Goal: Task Accomplishment & Management: Manage account settings

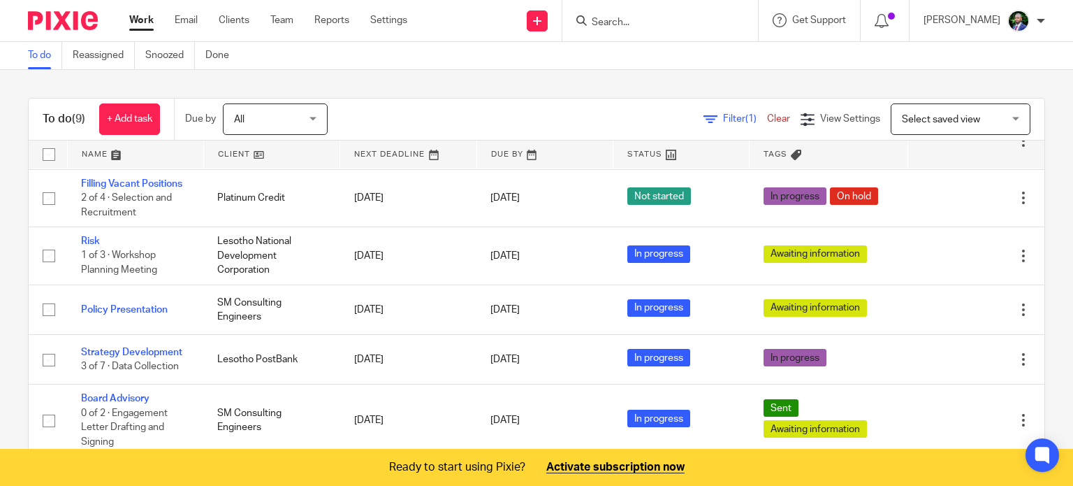
scroll to position [34, 0]
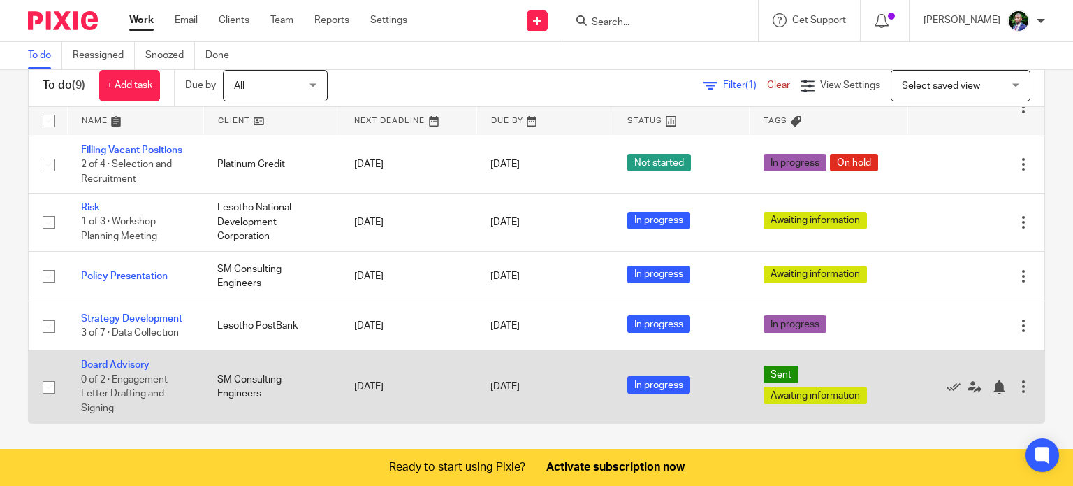
click at [96, 364] on link "Board Advisory" at bounding box center [115, 365] width 68 height 10
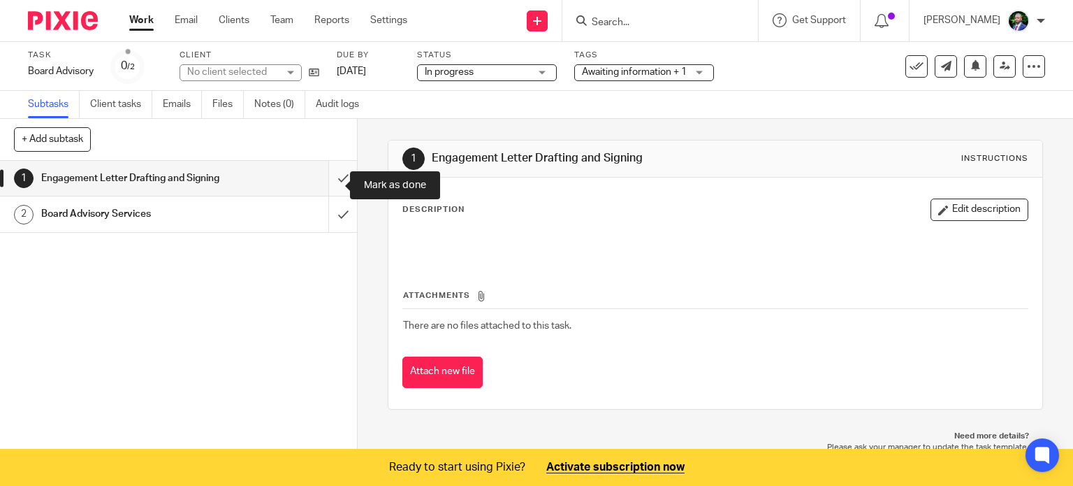
click at [333, 184] on input "submit" at bounding box center [178, 178] width 357 height 35
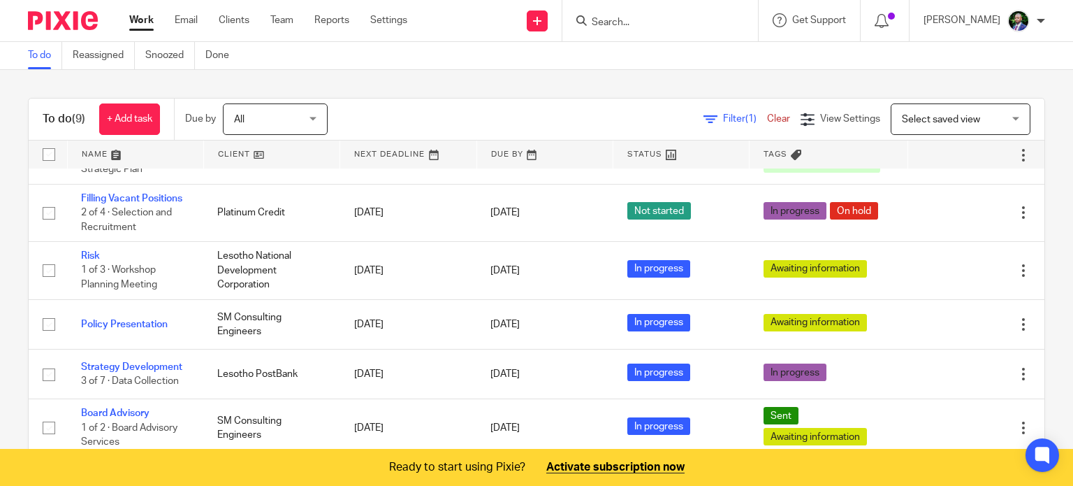
scroll to position [34, 0]
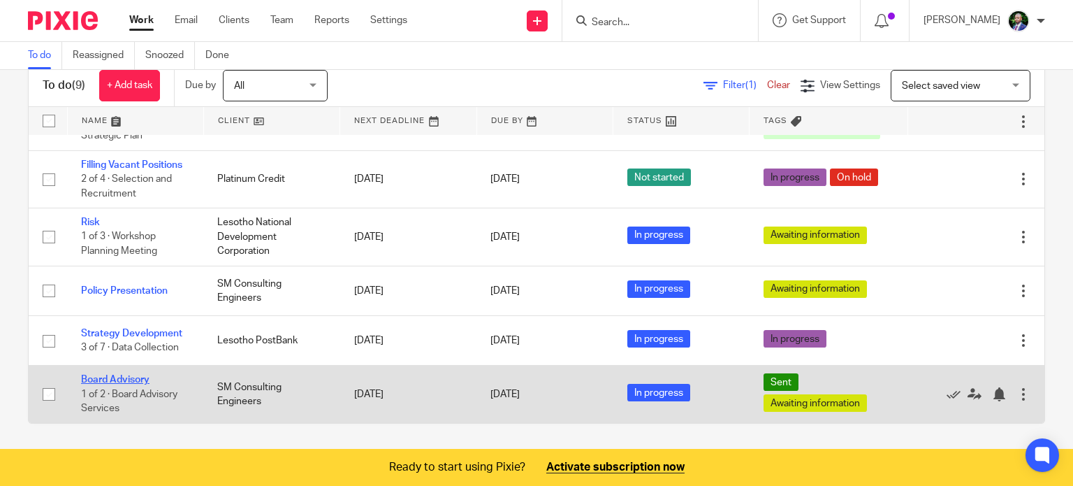
click at [106, 379] on link "Board Advisory" at bounding box center [115, 379] width 68 height 10
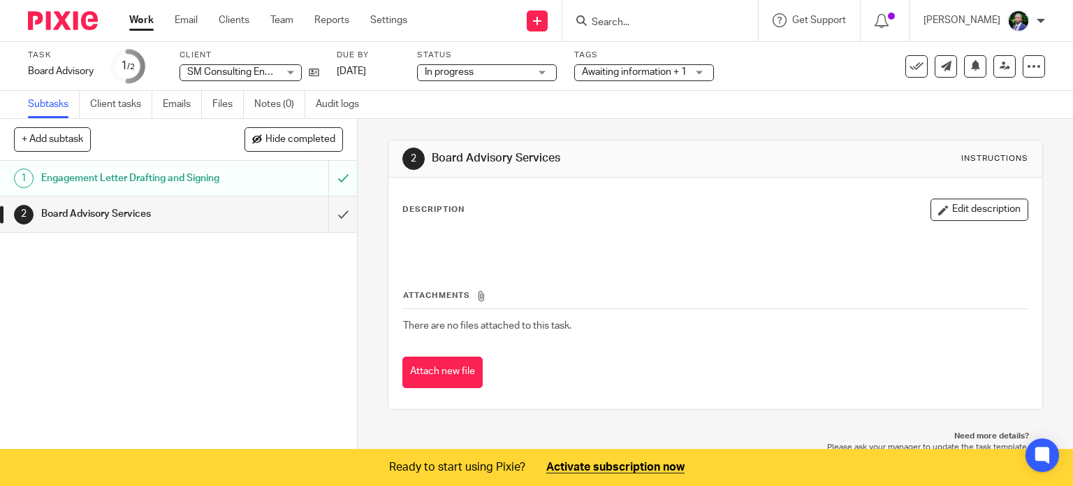
click at [701, 69] on div "Awaiting information + 1" at bounding box center [644, 72] width 140 height 17
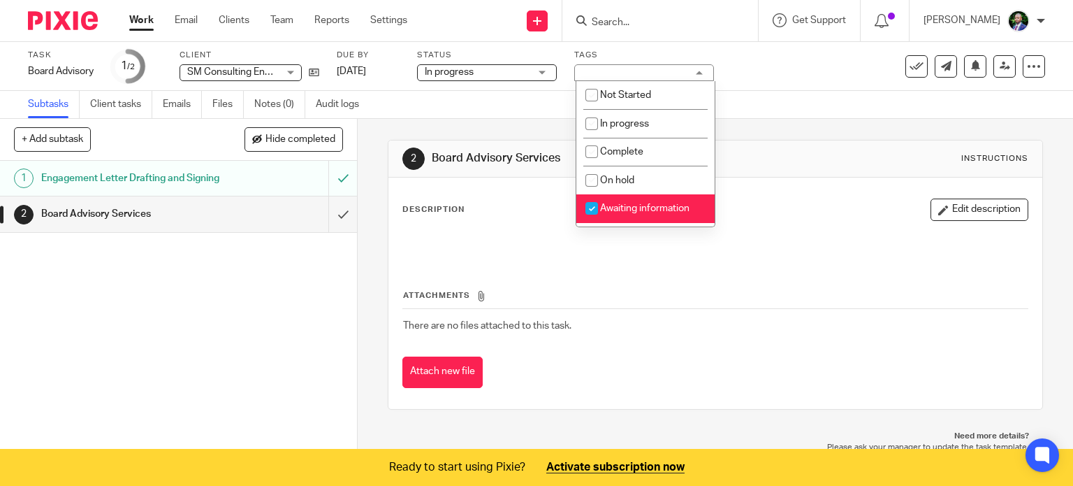
click at [588, 214] on input "checkbox" at bounding box center [591, 208] width 27 height 27
checkbox input "false"
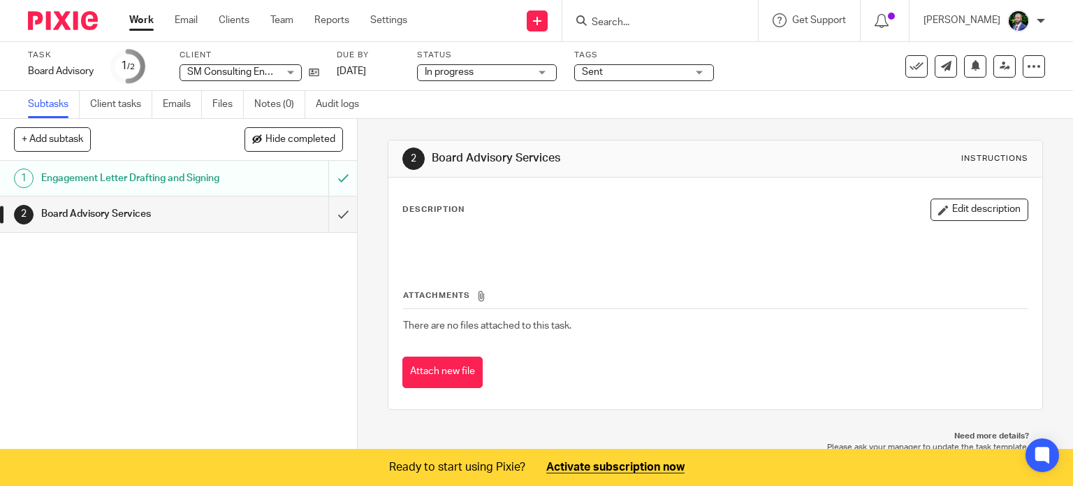
click at [548, 69] on div "In progress In progress" at bounding box center [487, 72] width 140 height 17
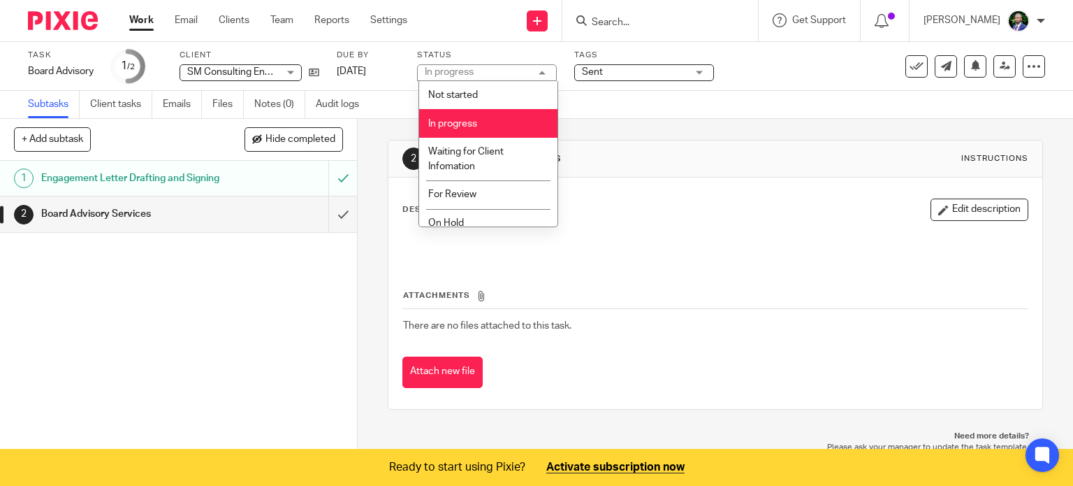
click at [469, 119] on span "In progress" at bounding box center [452, 124] width 49 height 10
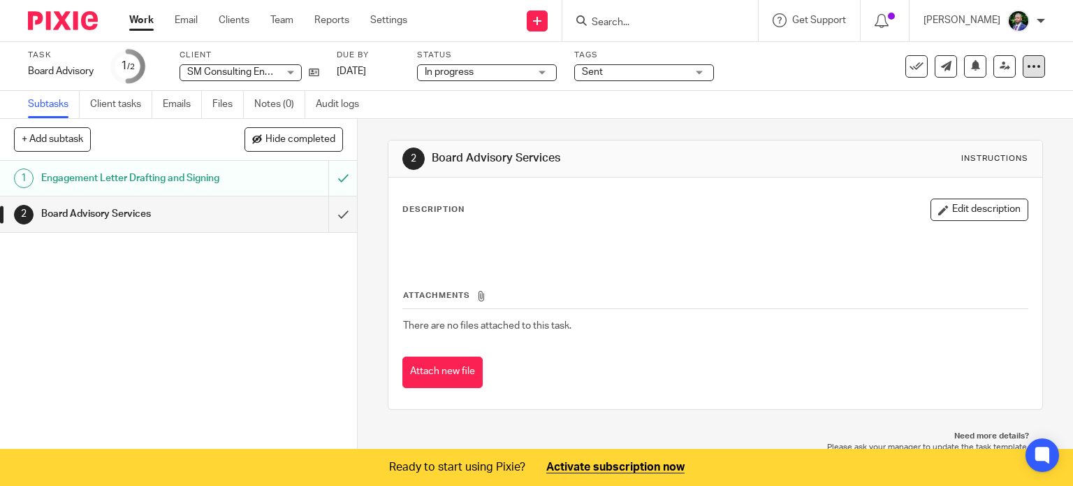
click at [1027, 64] on icon at bounding box center [1034, 66] width 14 height 14
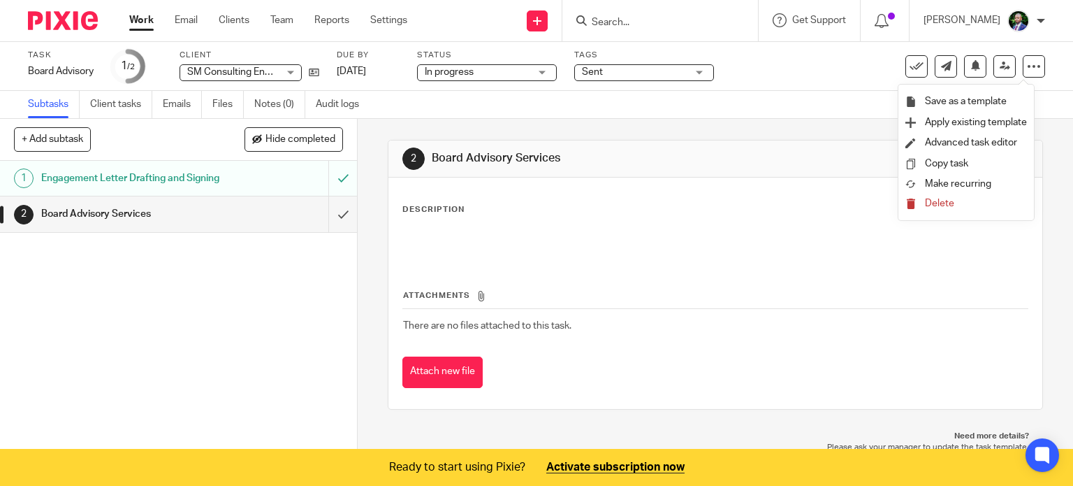
click at [772, 64] on div "Task Board Advisory Save Board Advisory 1 /2 Client SM Consulting Engineers SM …" at bounding box center [451, 67] width 847 height 34
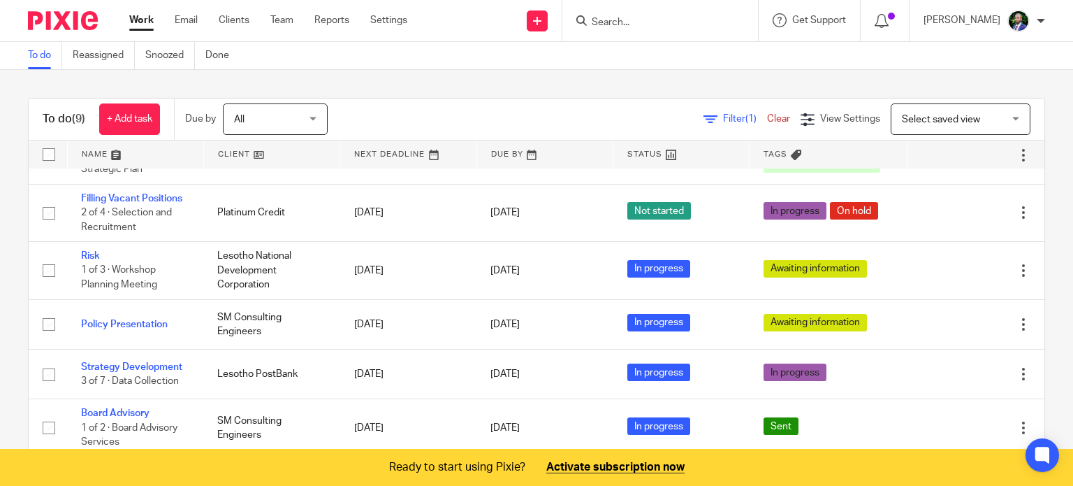
scroll to position [34, 0]
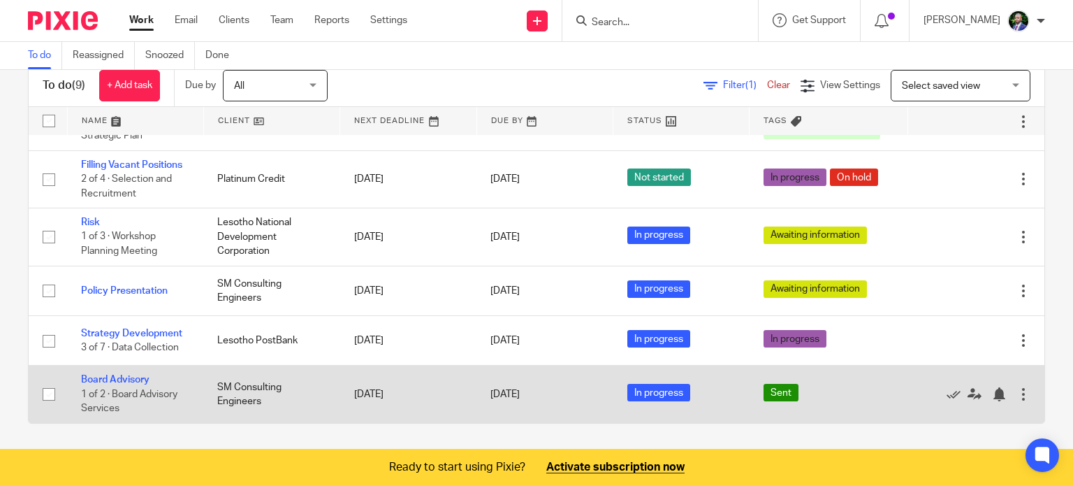
click at [764, 392] on span "Sent" at bounding box center [781, 392] width 35 height 17
click at [110, 382] on link "Board Advisory" at bounding box center [115, 379] width 68 height 10
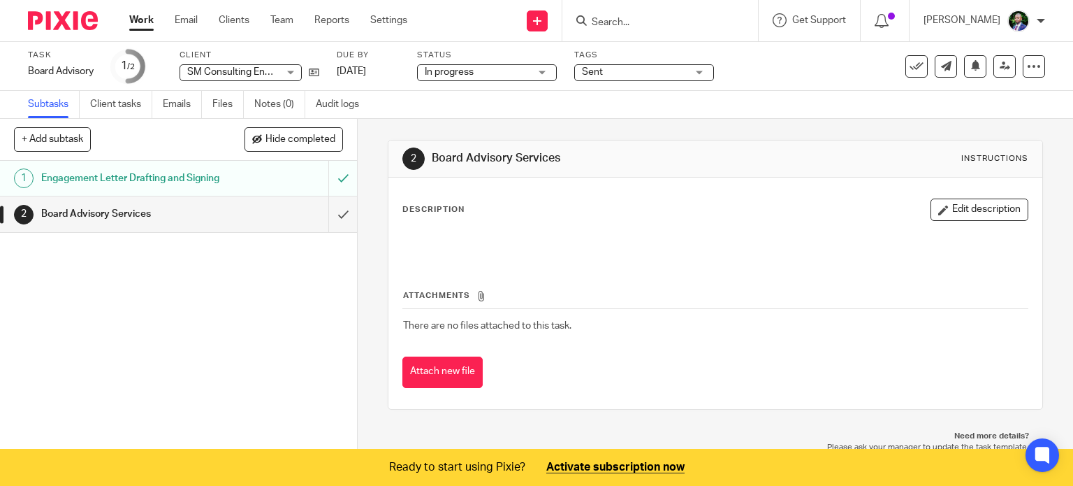
click at [700, 67] on div "Sent" at bounding box center [644, 72] width 140 height 17
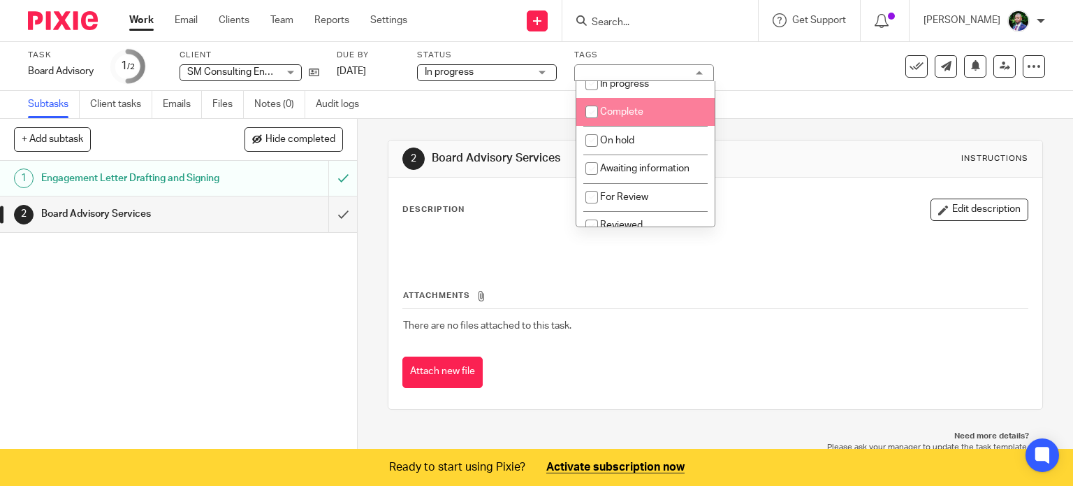
scroll to position [126, 0]
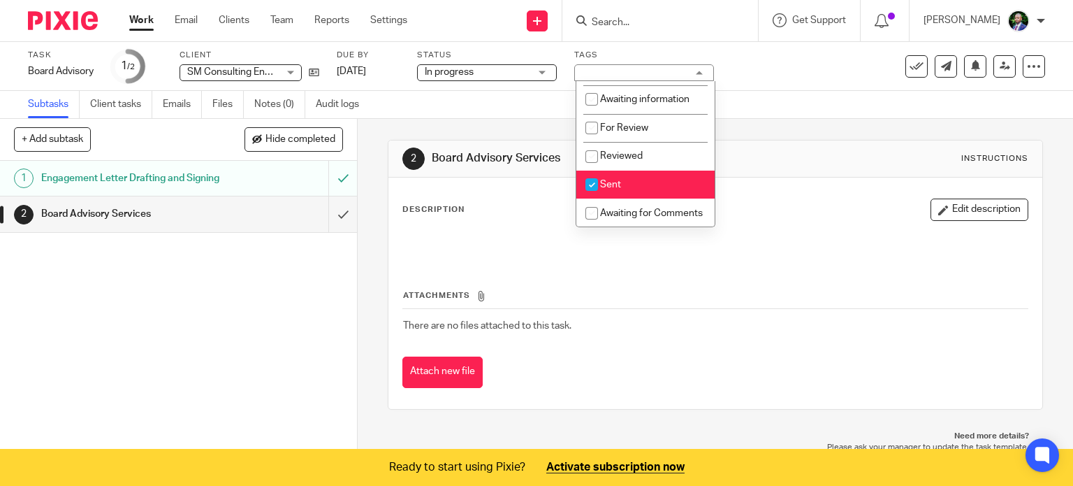
click at [583, 171] on input "checkbox" at bounding box center [591, 184] width 27 height 27
checkbox input "false"
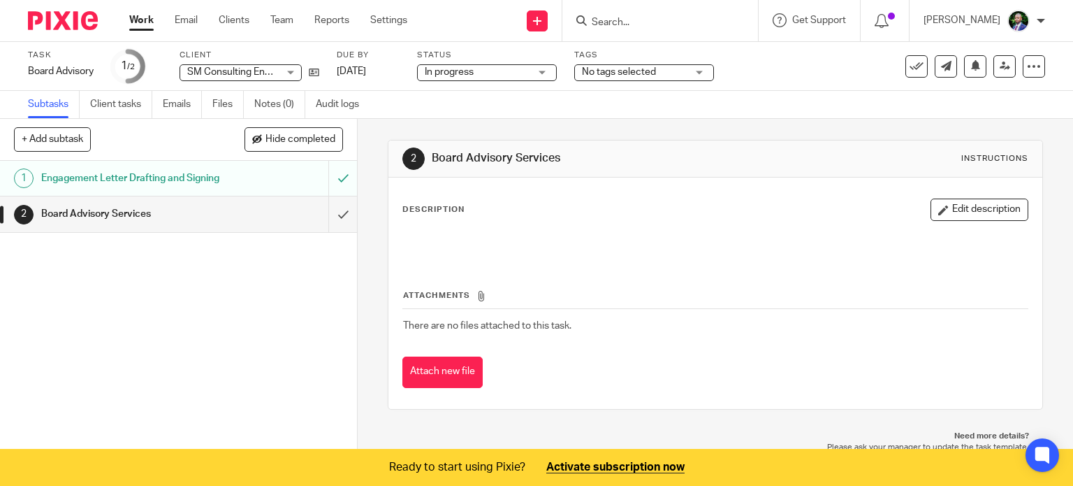
click at [761, 201] on div "Description Edit description" at bounding box center [715, 209] width 627 height 22
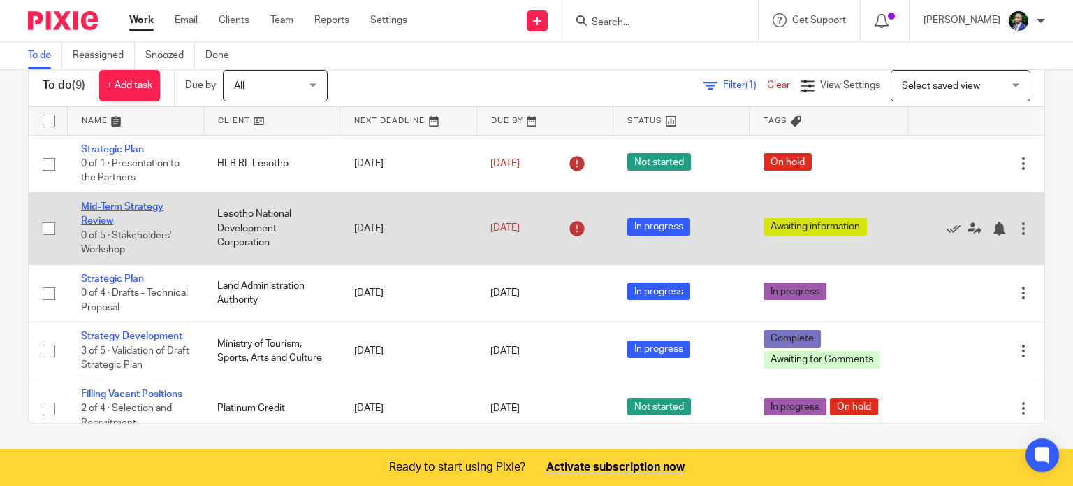
click at [119, 206] on link "Mid-Term Strategy Review" at bounding box center [122, 214] width 82 height 24
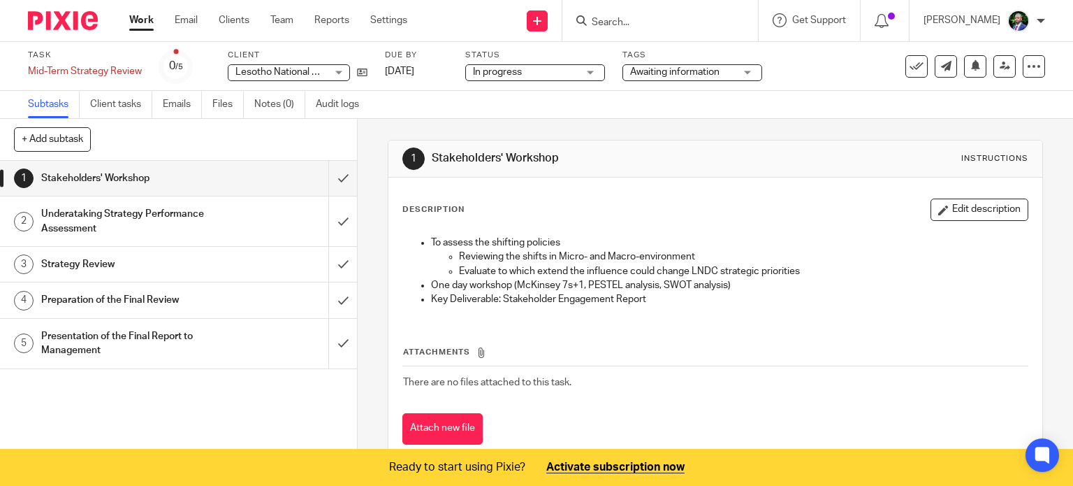
click at [235, 187] on div "Stakeholders' Workshop" at bounding box center [177, 178] width 273 height 21
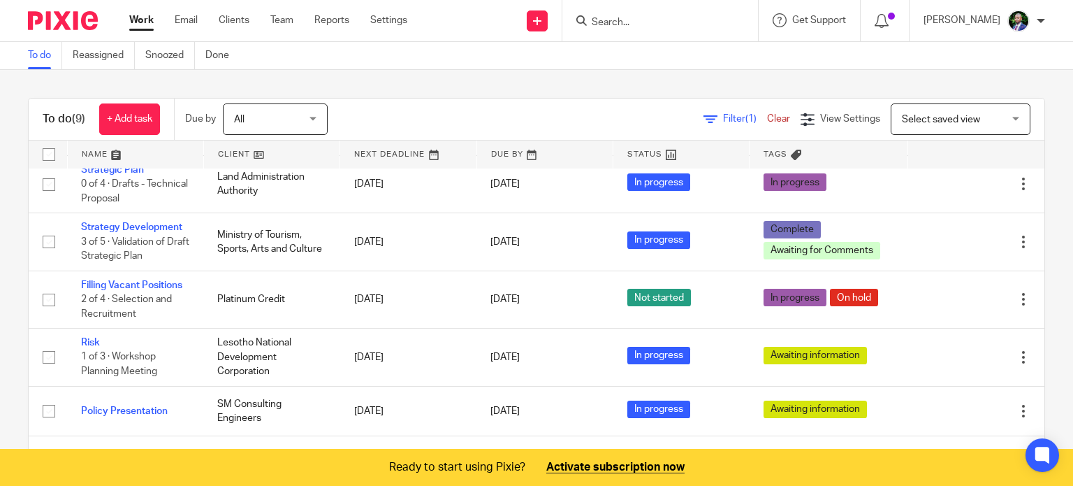
scroll to position [145, 0]
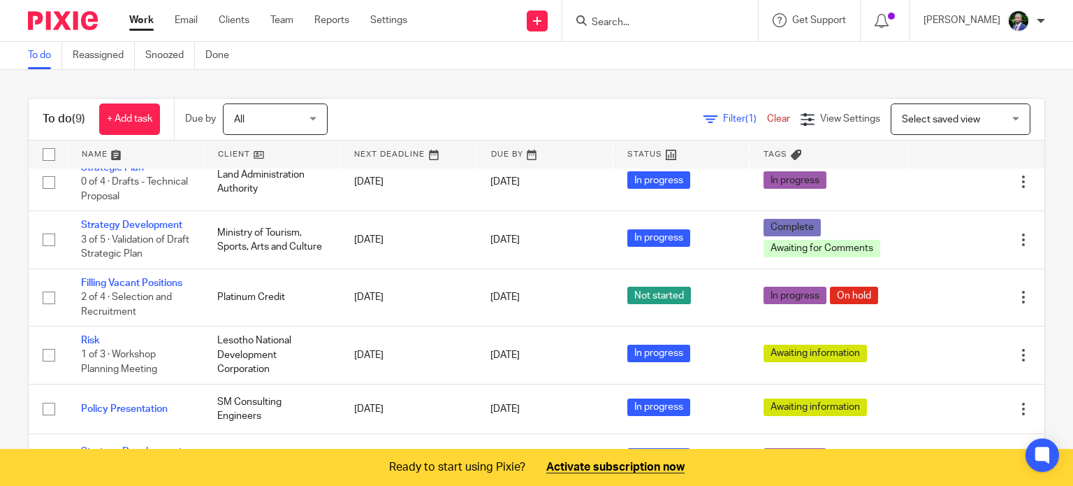
click at [432, 82] on div "To do (9) + Add task Due by All All [DATE] [DATE] This week Next week This mont…" at bounding box center [536, 260] width 1073 height 381
